Goal: Find specific page/section: Find specific page/section

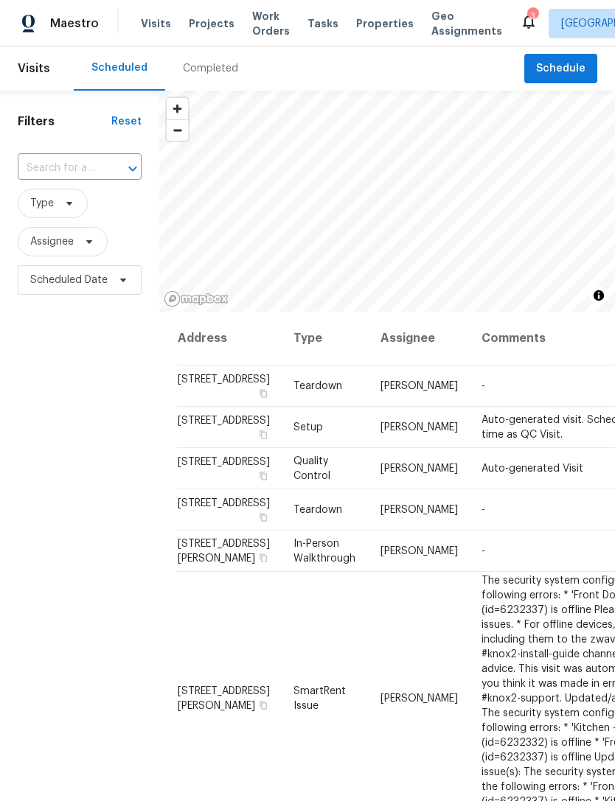
click at [364, 22] on span "Properties" at bounding box center [384, 23] width 57 height 15
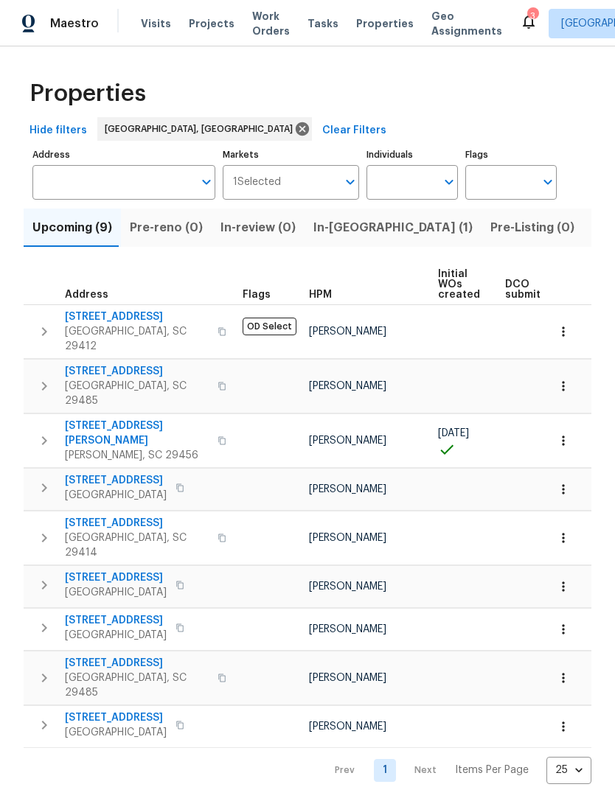
click at [527, 13] on div "3" at bounding box center [532, 16] width 10 height 15
click at [520, 28] on icon at bounding box center [529, 22] width 18 height 18
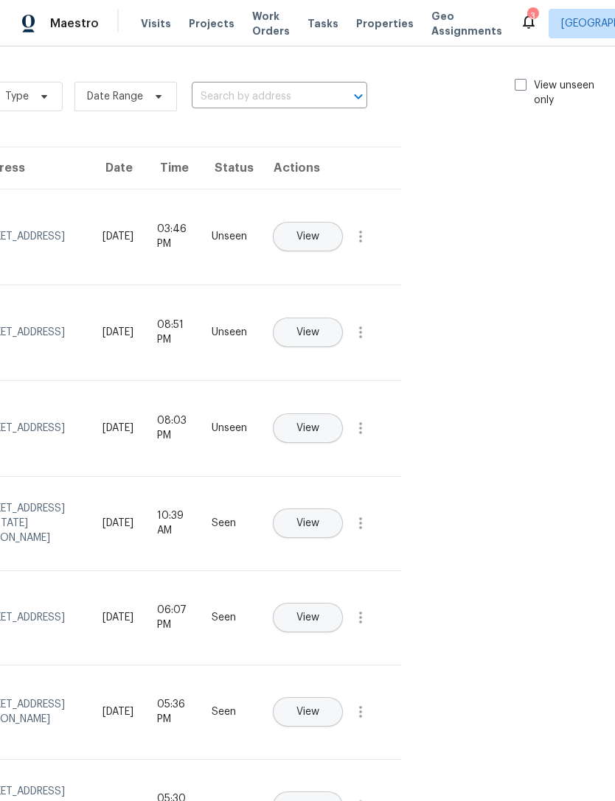
scroll to position [0, 166]
click at [532, 80] on label "View unseen only" at bounding box center [566, 92] width 102 height 29
click at [525, 80] on input "View unseen only" at bounding box center [520, 83] width 10 height 10
checkbox input "true"
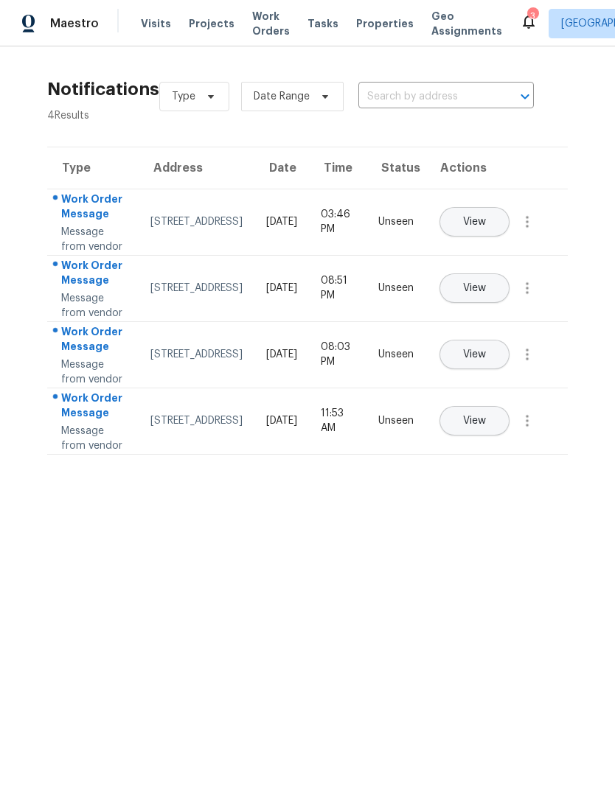
scroll to position [0, 0]
